Goal: Navigation & Orientation: Find specific page/section

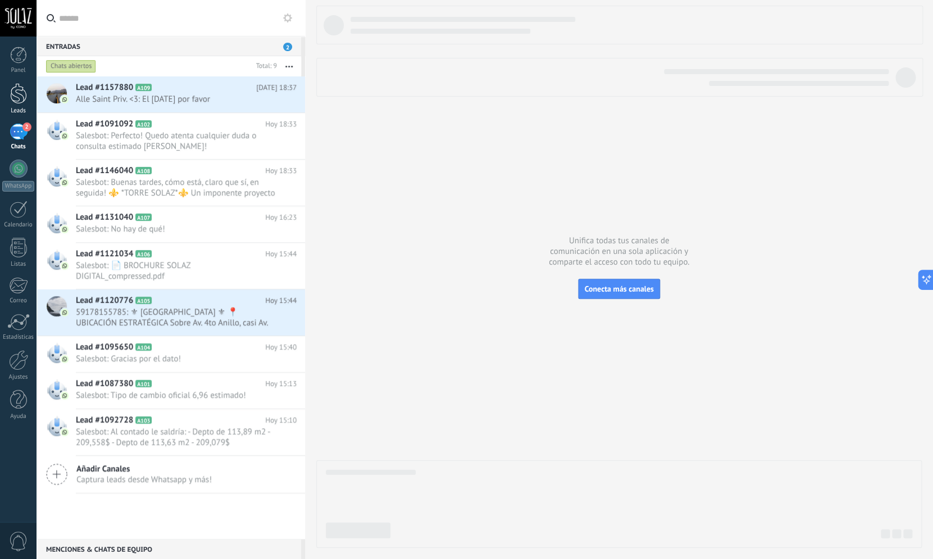
click at [16, 98] on div at bounding box center [18, 93] width 17 height 21
